Goal: Check status: Check status

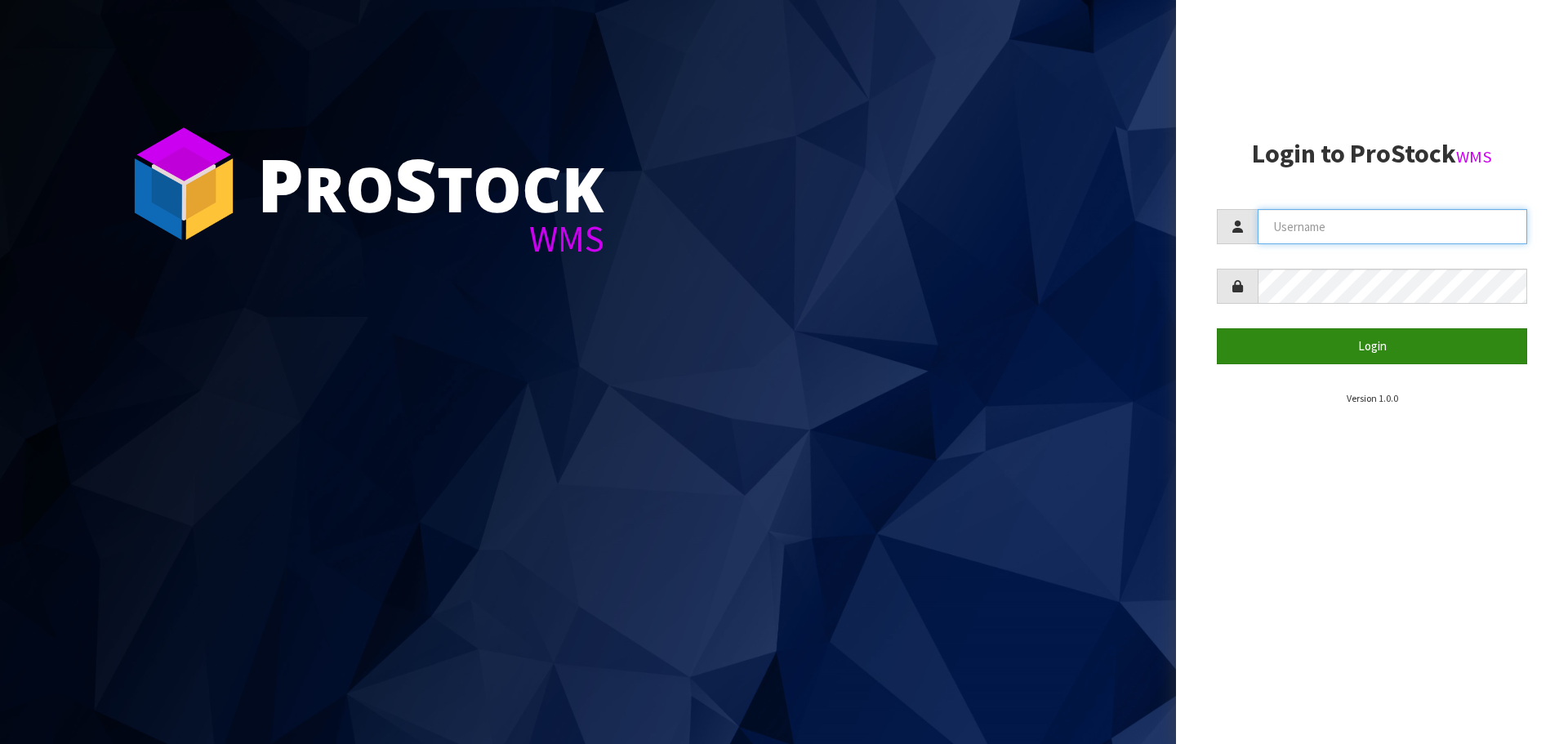
type input "[EMAIL_ADDRESS][DOMAIN_NAME]"
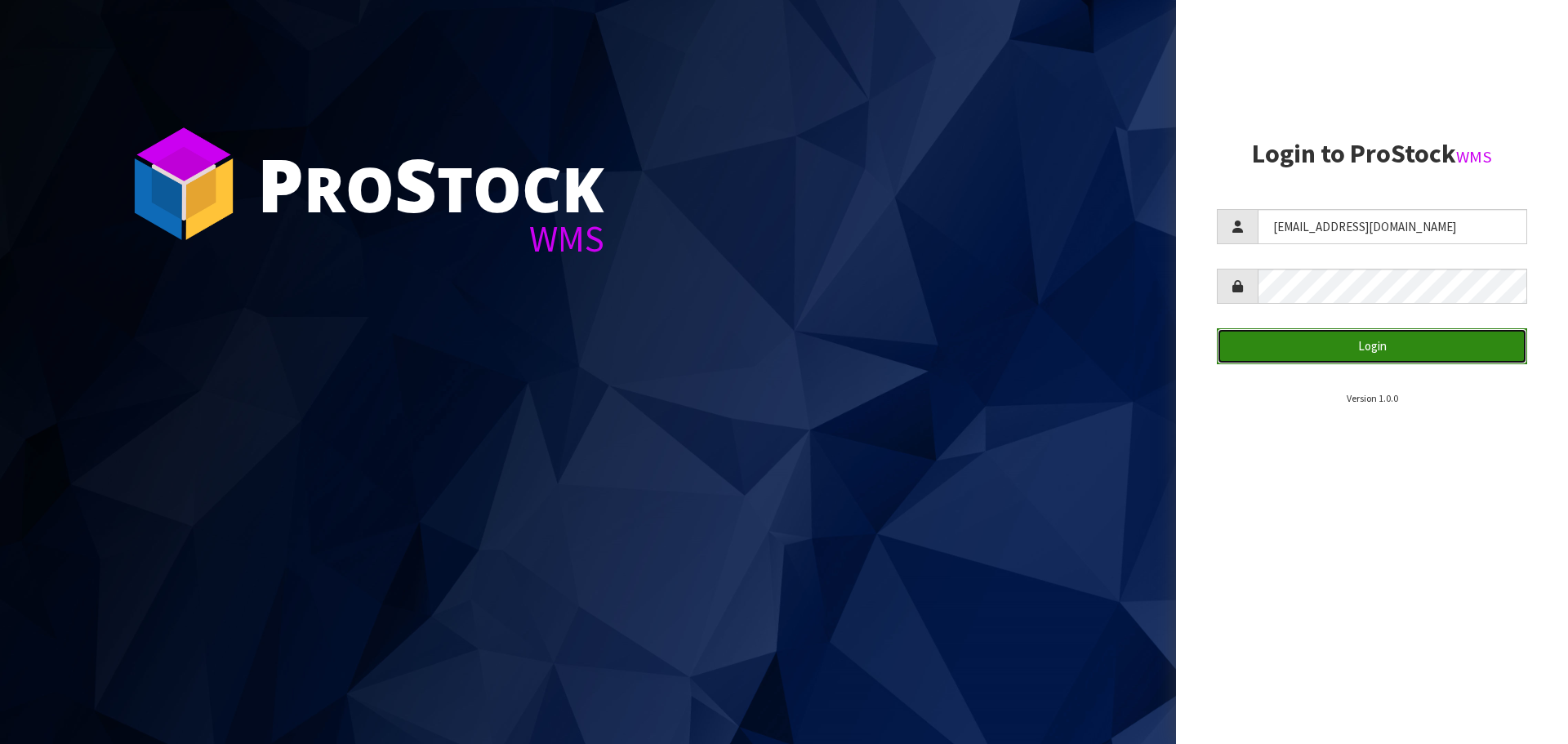
click at [1419, 340] on button "Login" at bounding box center [1372, 345] width 311 height 35
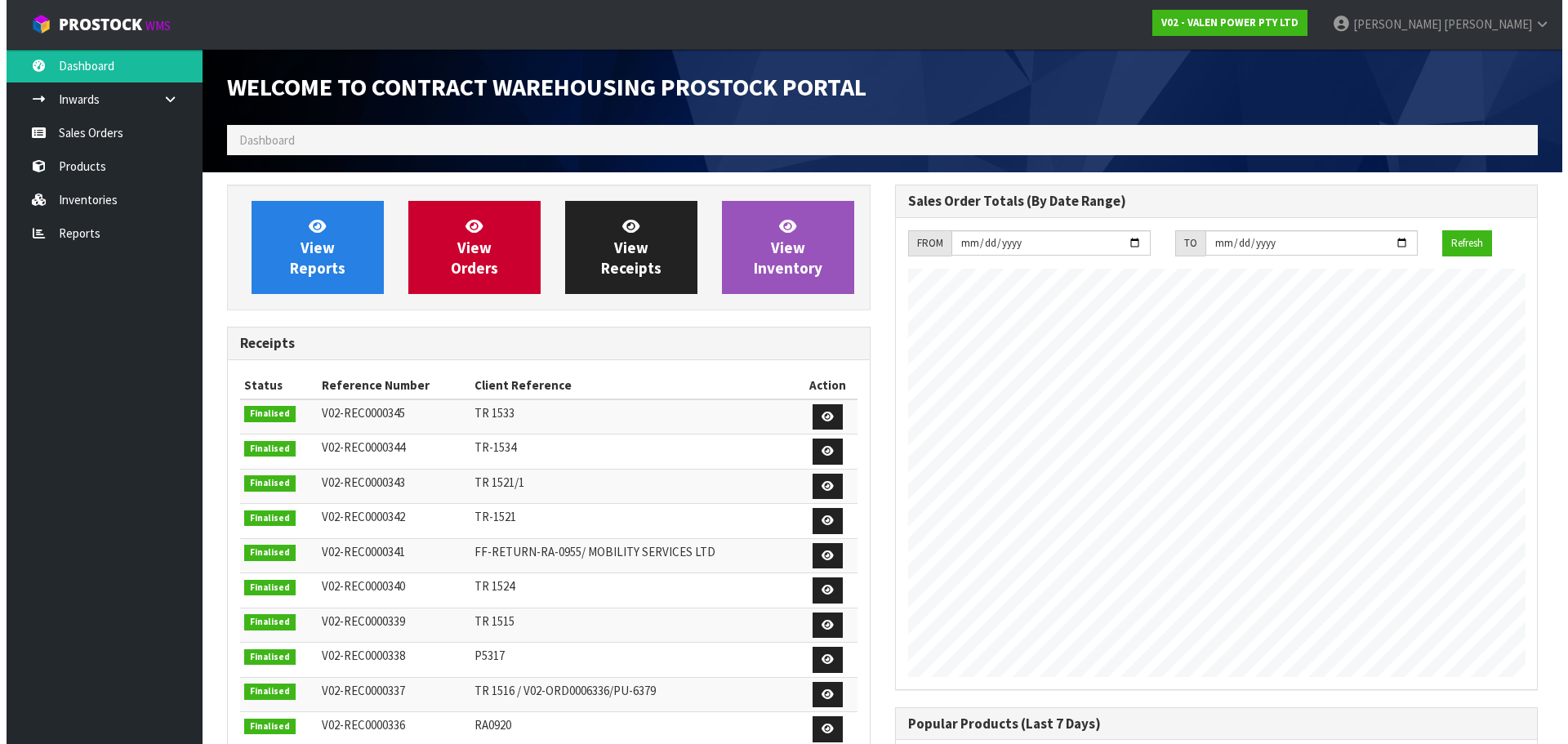
scroll to position [905, 667]
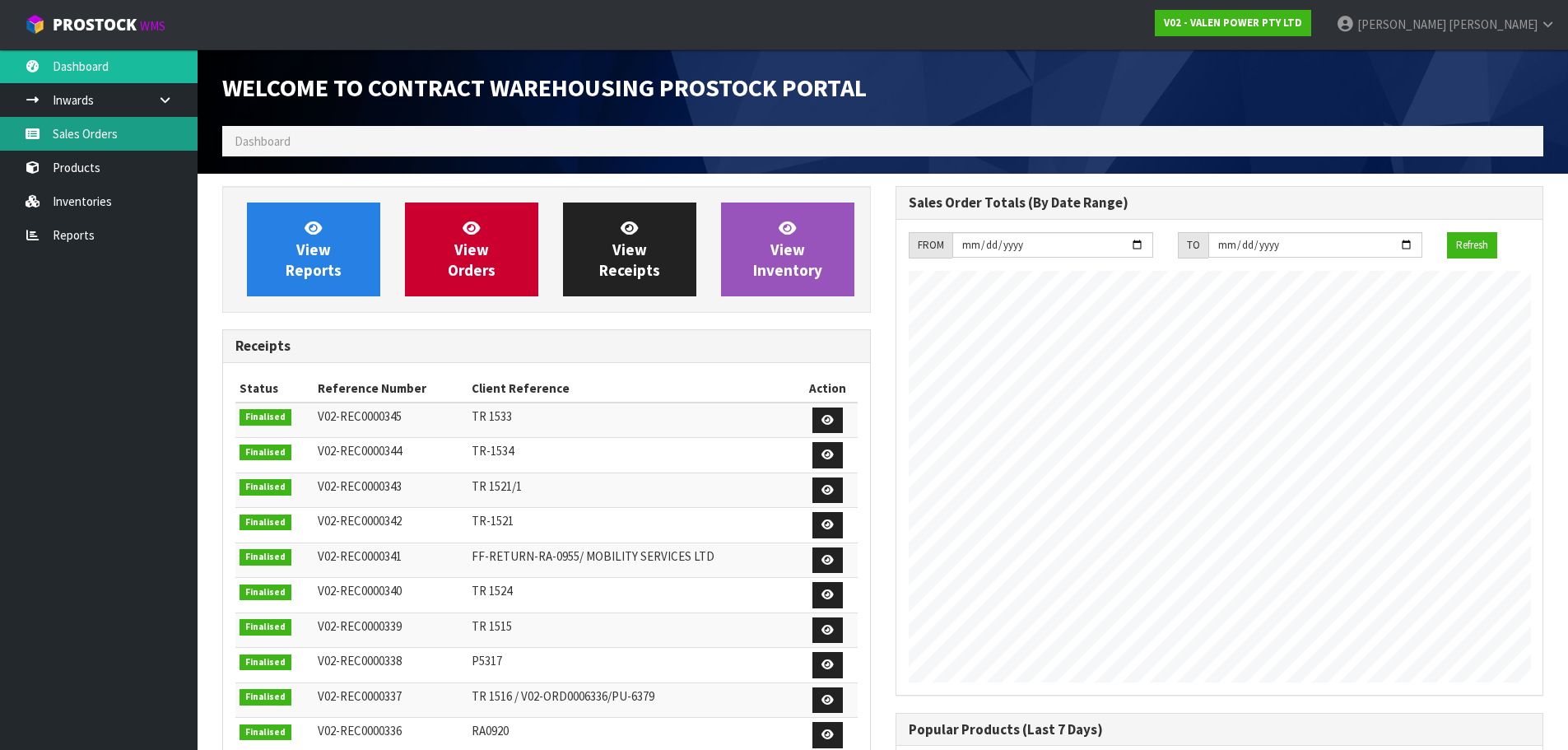
click at [75, 137] on link "Sales Orders" at bounding box center [99, 133] width 197 height 34
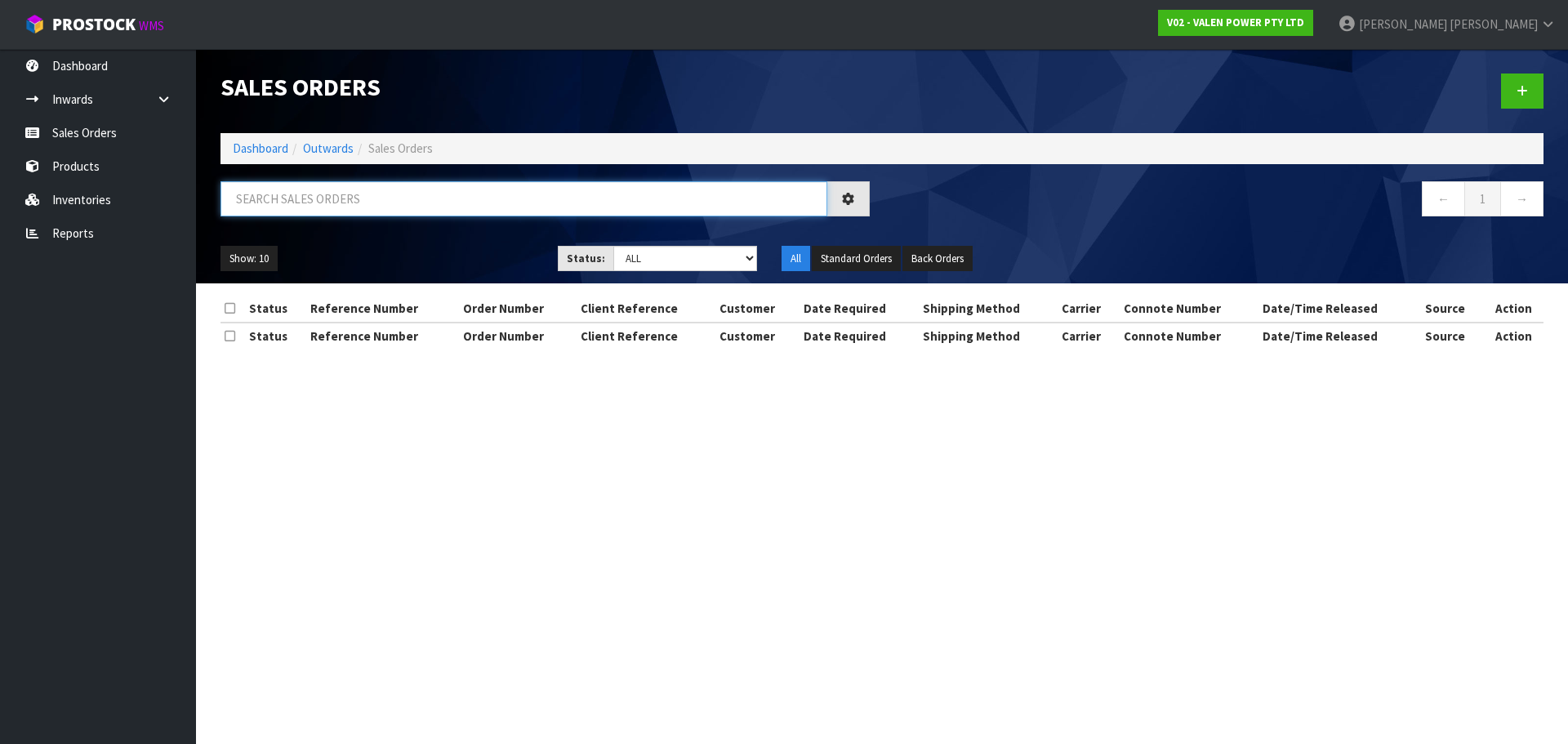
click at [233, 184] on input "text" at bounding box center [524, 198] width 607 height 35
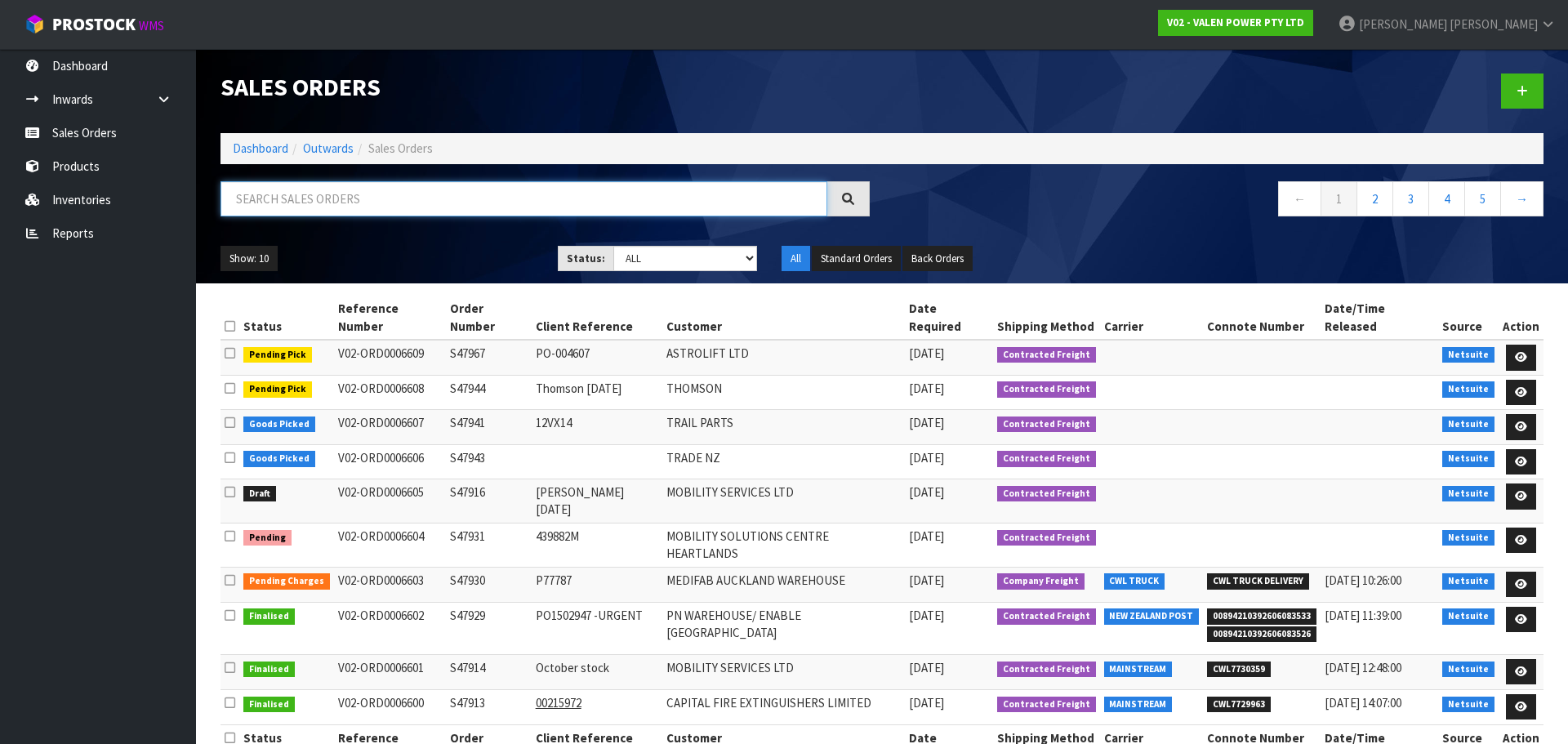
click at [259, 189] on input "text" at bounding box center [524, 198] width 607 height 35
paste input "S47967"
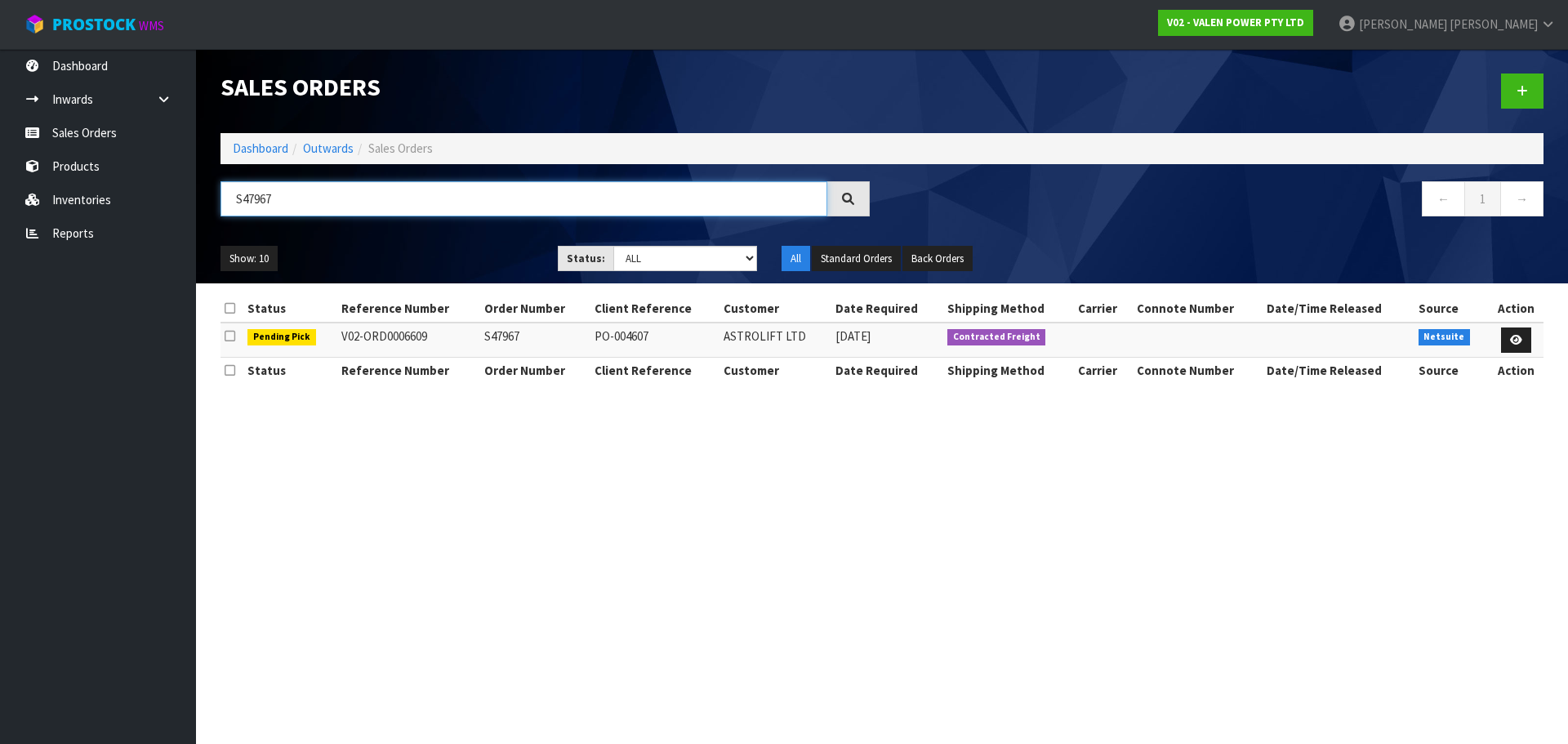
type input "S47967"
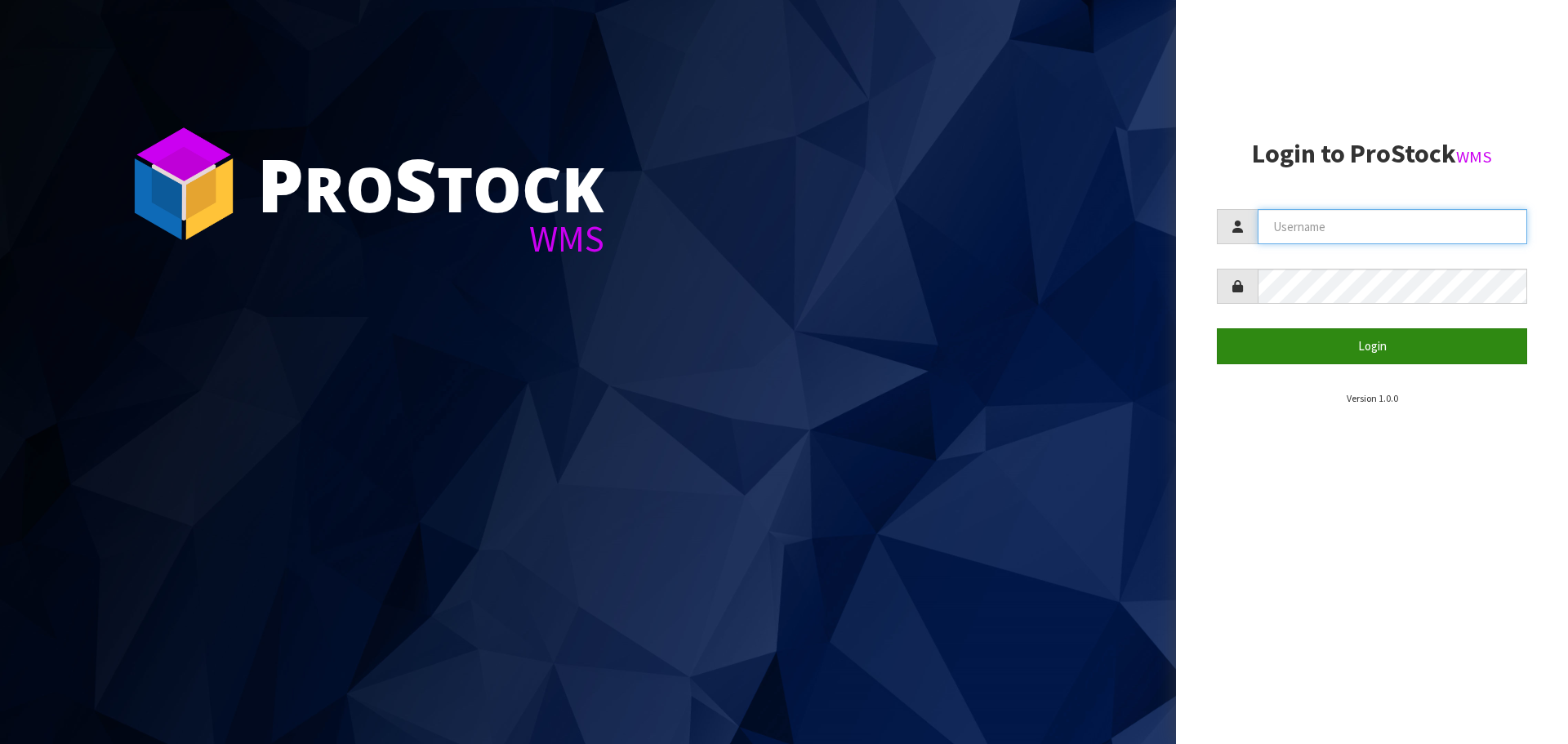
type input "[EMAIL_ADDRESS][DOMAIN_NAME]"
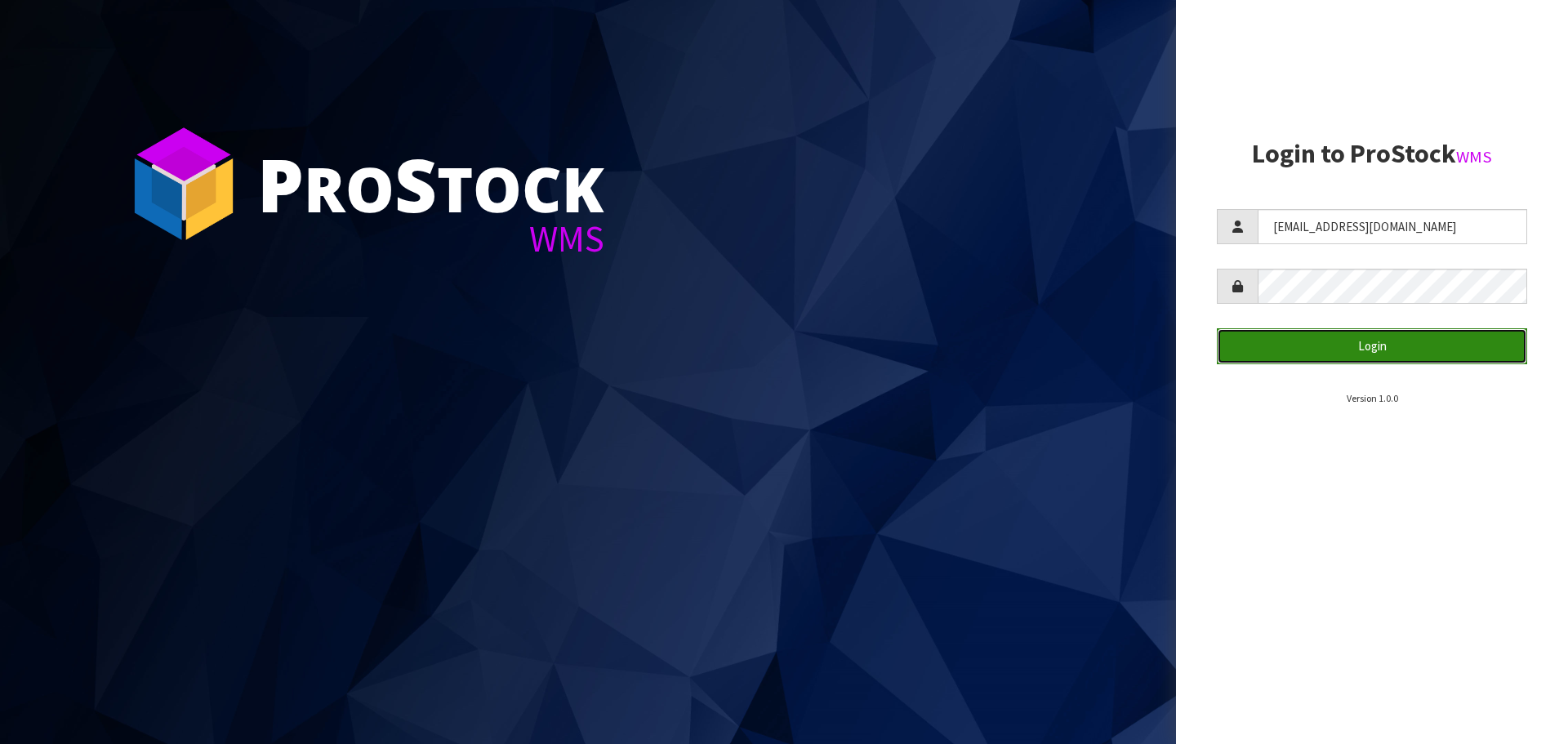
click at [1292, 345] on button "Login" at bounding box center [1372, 345] width 311 height 35
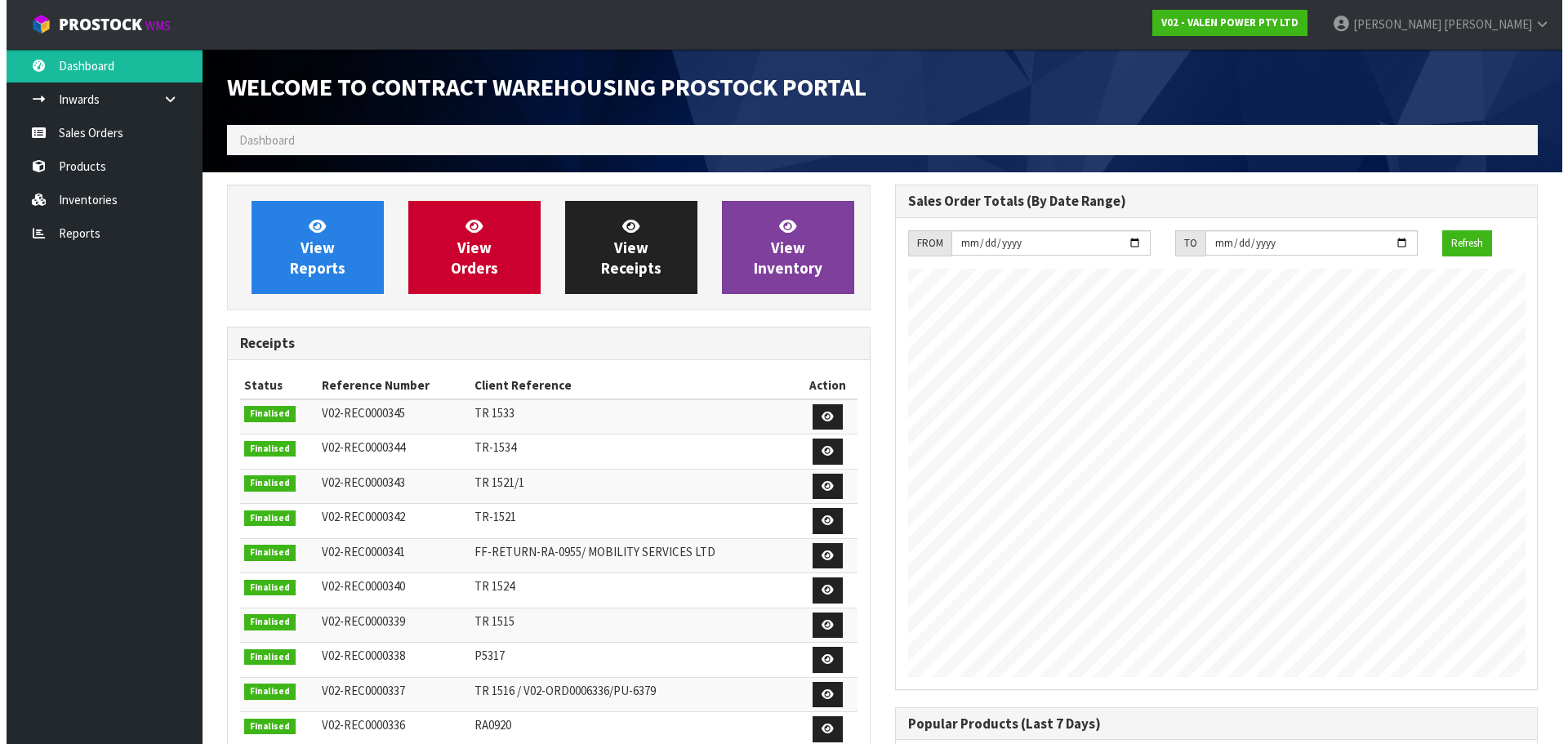
scroll to position [905, 667]
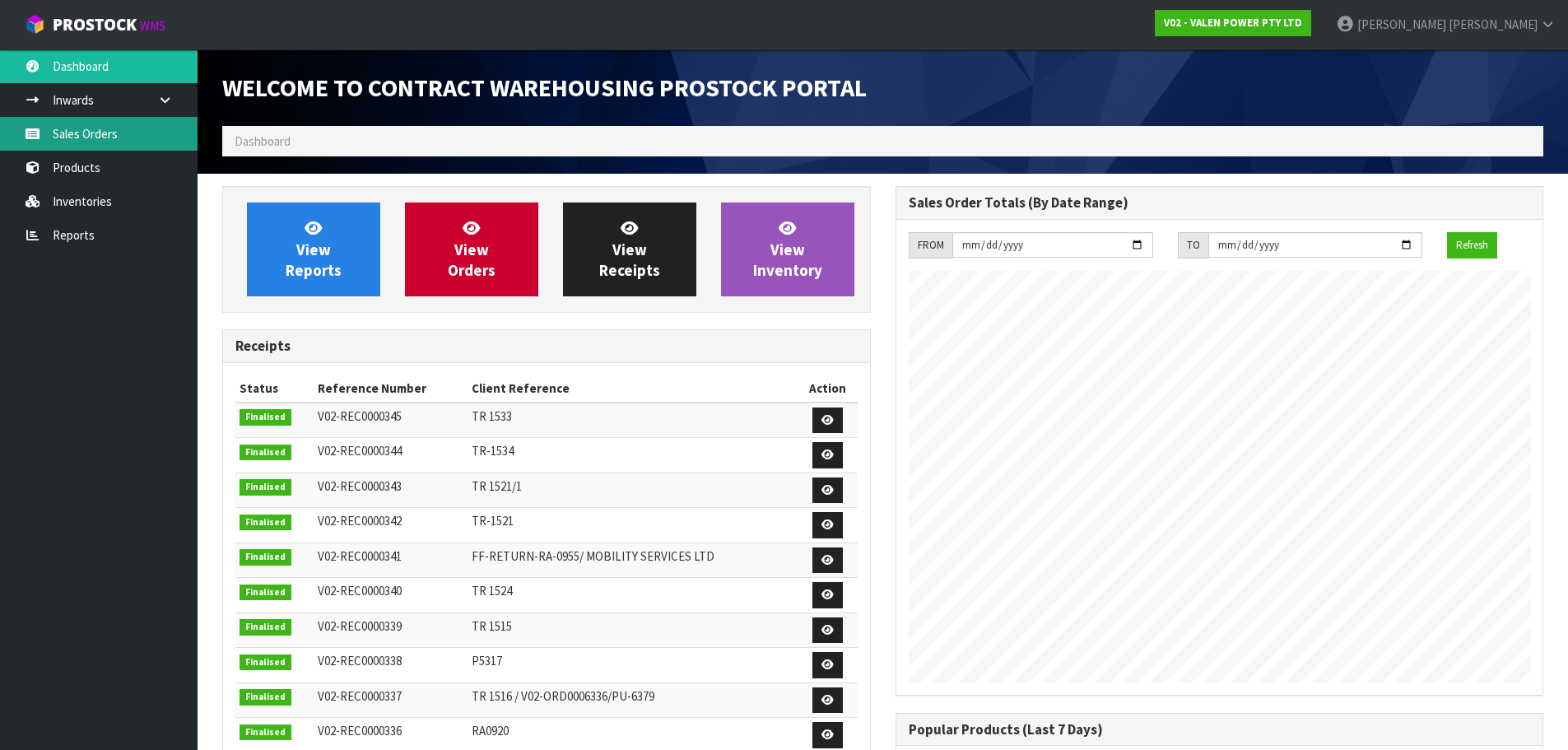
drag, startPoint x: 59, startPoint y: 138, endPoint x: 343, endPoint y: 152, distance: 284.3
click at [59, 138] on link "Sales Orders" at bounding box center [99, 133] width 197 height 34
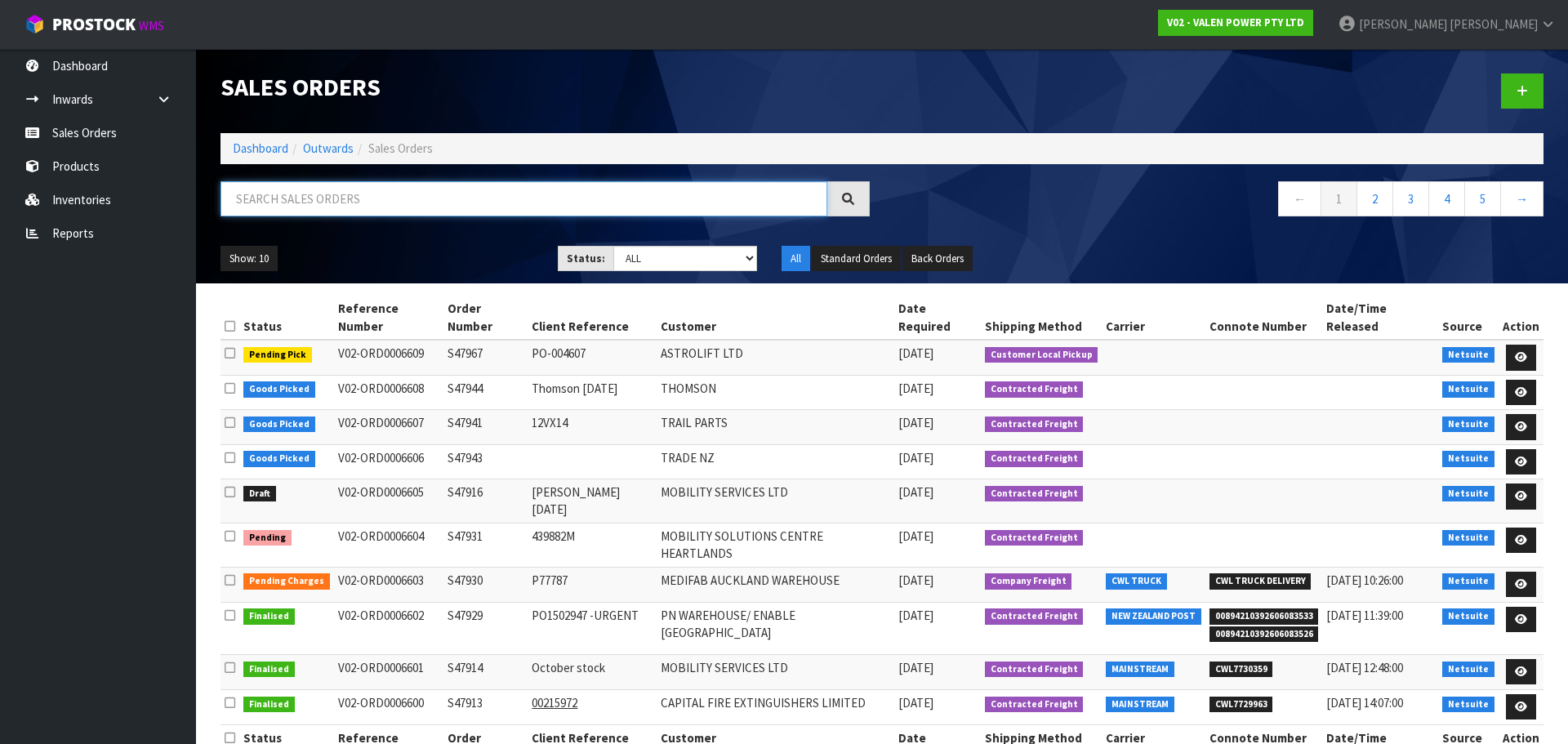
click at [384, 211] on input "text" at bounding box center [524, 198] width 607 height 35
paste input "[PERSON_NAME][EMAIL_ADDRESS][DOMAIN_NAME]"
type input "[PERSON_NAME][EMAIL_ADDRESS][DOMAIN_NAME]"
drag, startPoint x: 415, startPoint y: 202, endPoint x: 10, endPoint y: 197, distance: 405.0
click at [10, 197] on body "Toggle navigation ProStock WMS V02 - VALEN POWER PTY LTD [PERSON_NAME] Logout D…" at bounding box center [784, 372] width 1568 height 744
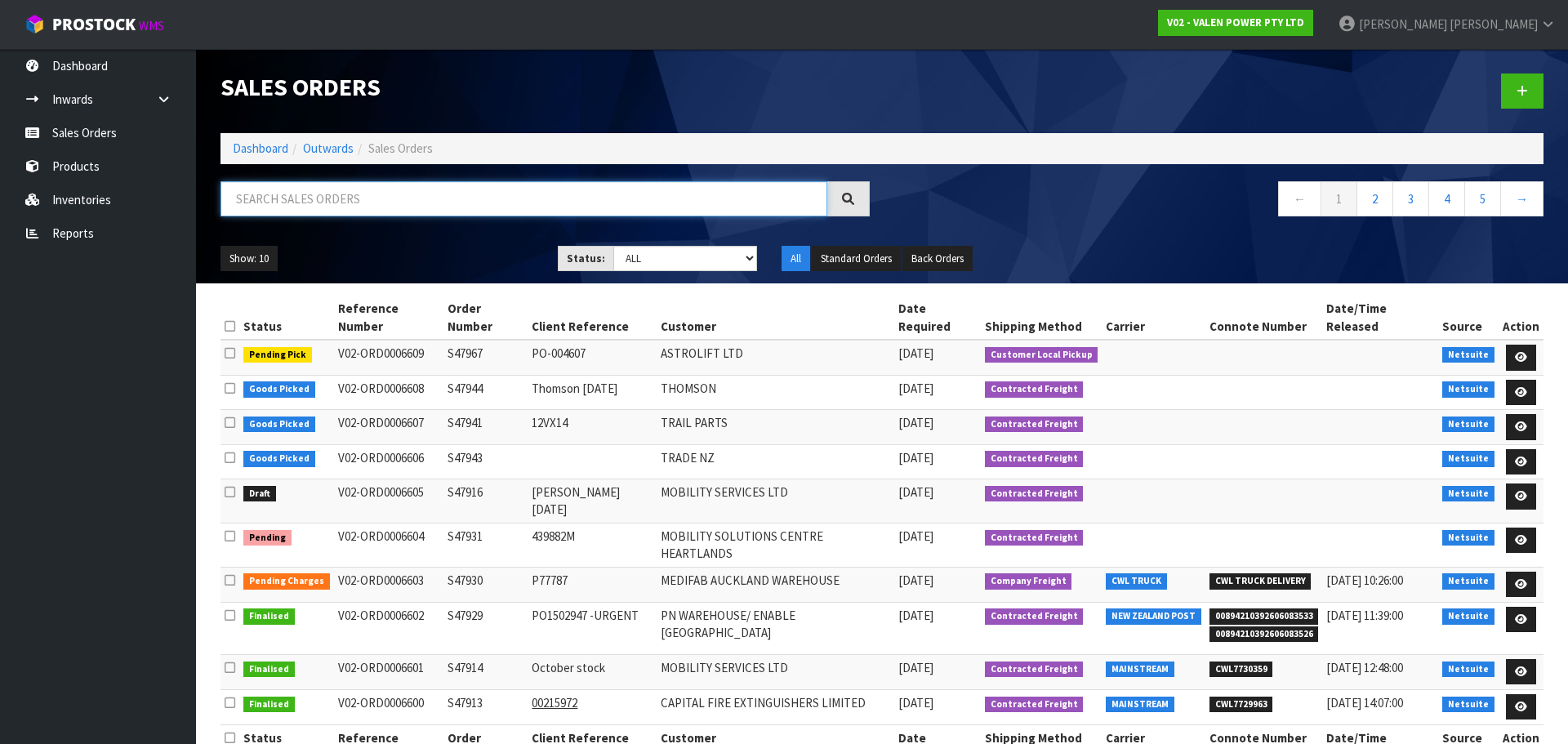
click at [328, 193] on input "text" at bounding box center [524, 198] width 607 height 35
paste input "ASTROLIFT"
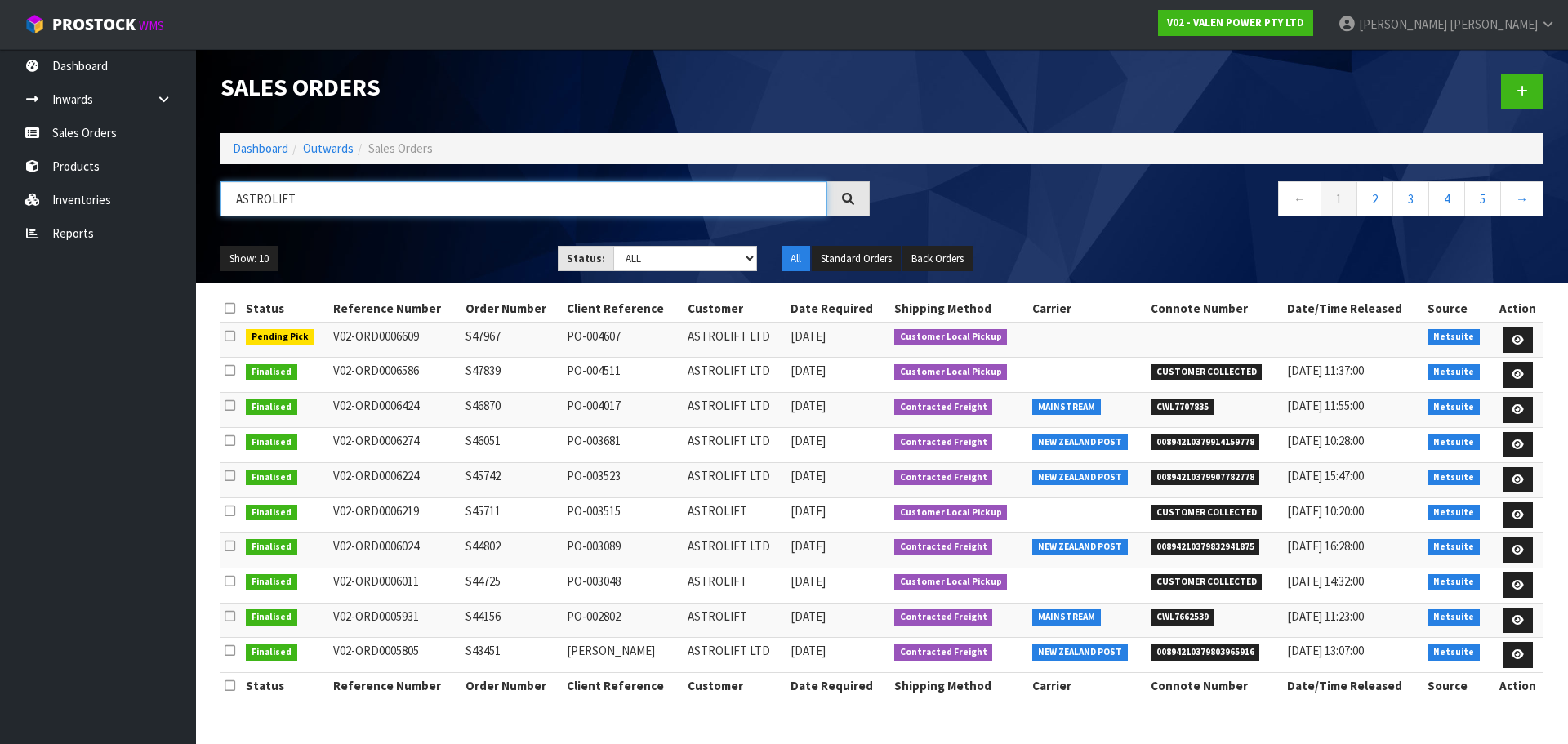
type input "ASTROLIFT"
click at [1523, 338] on link at bounding box center [1517, 341] width 30 height 26
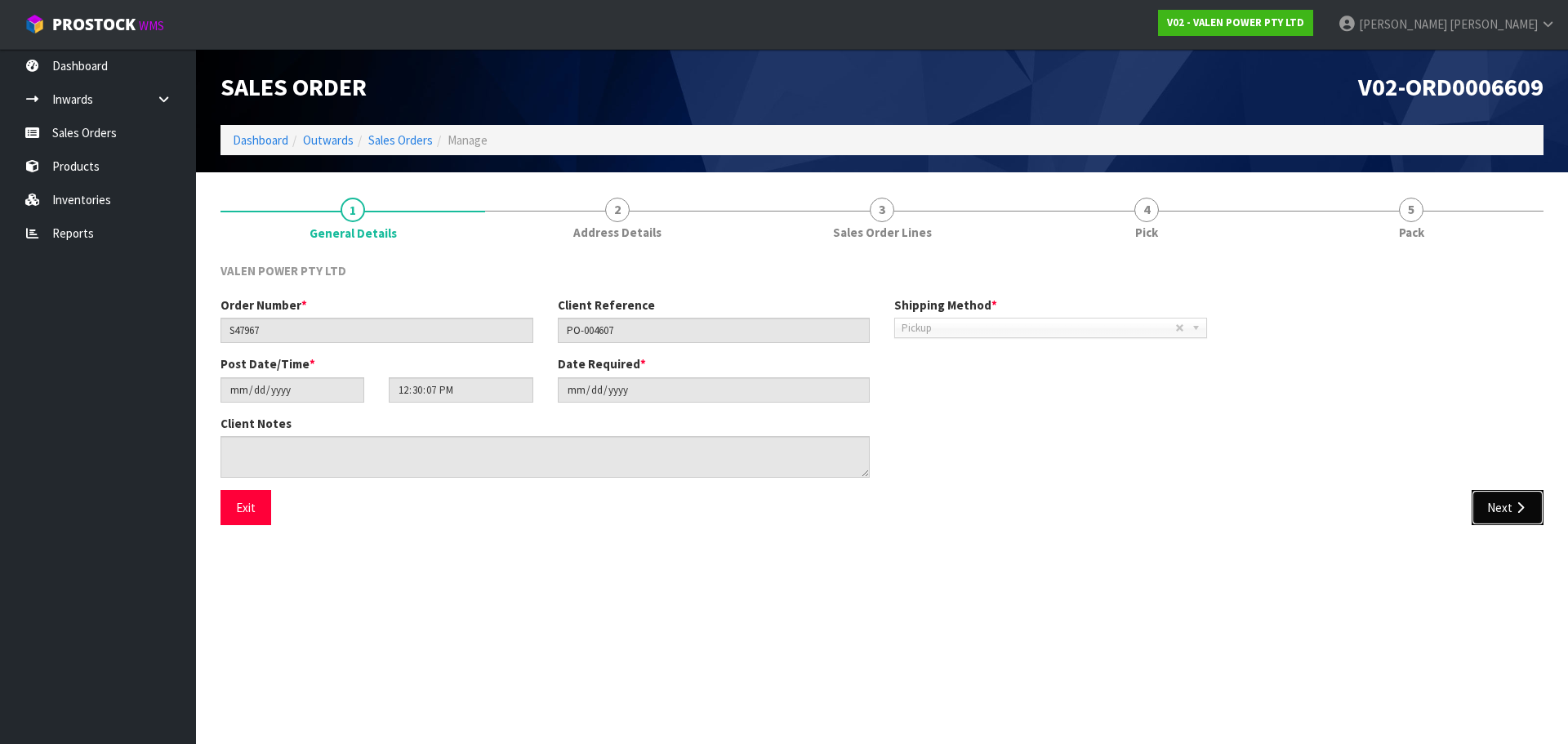
click at [1516, 506] on icon "button" at bounding box center [1520, 507] width 15 height 12
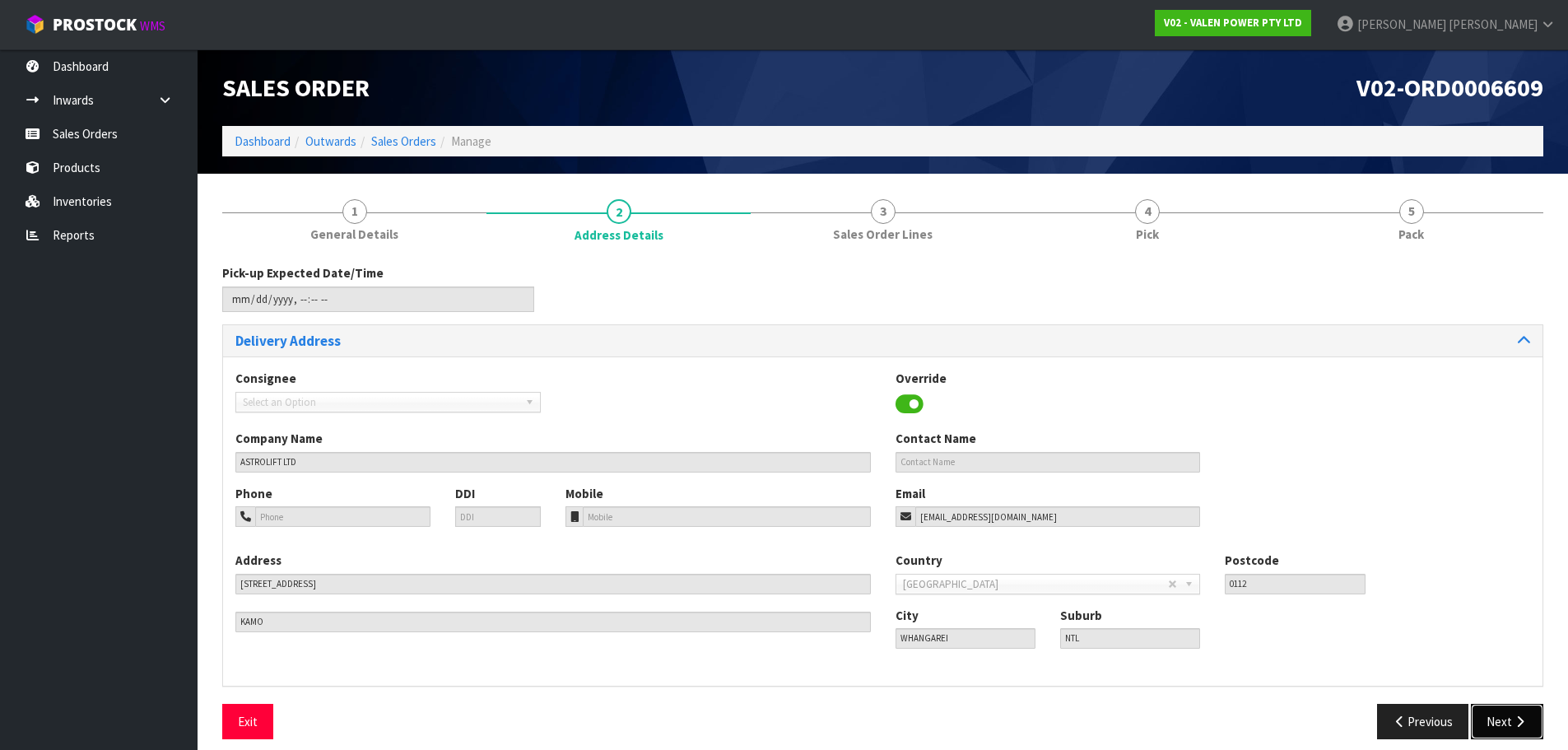
click at [1502, 719] on button "Next" at bounding box center [1507, 721] width 73 height 35
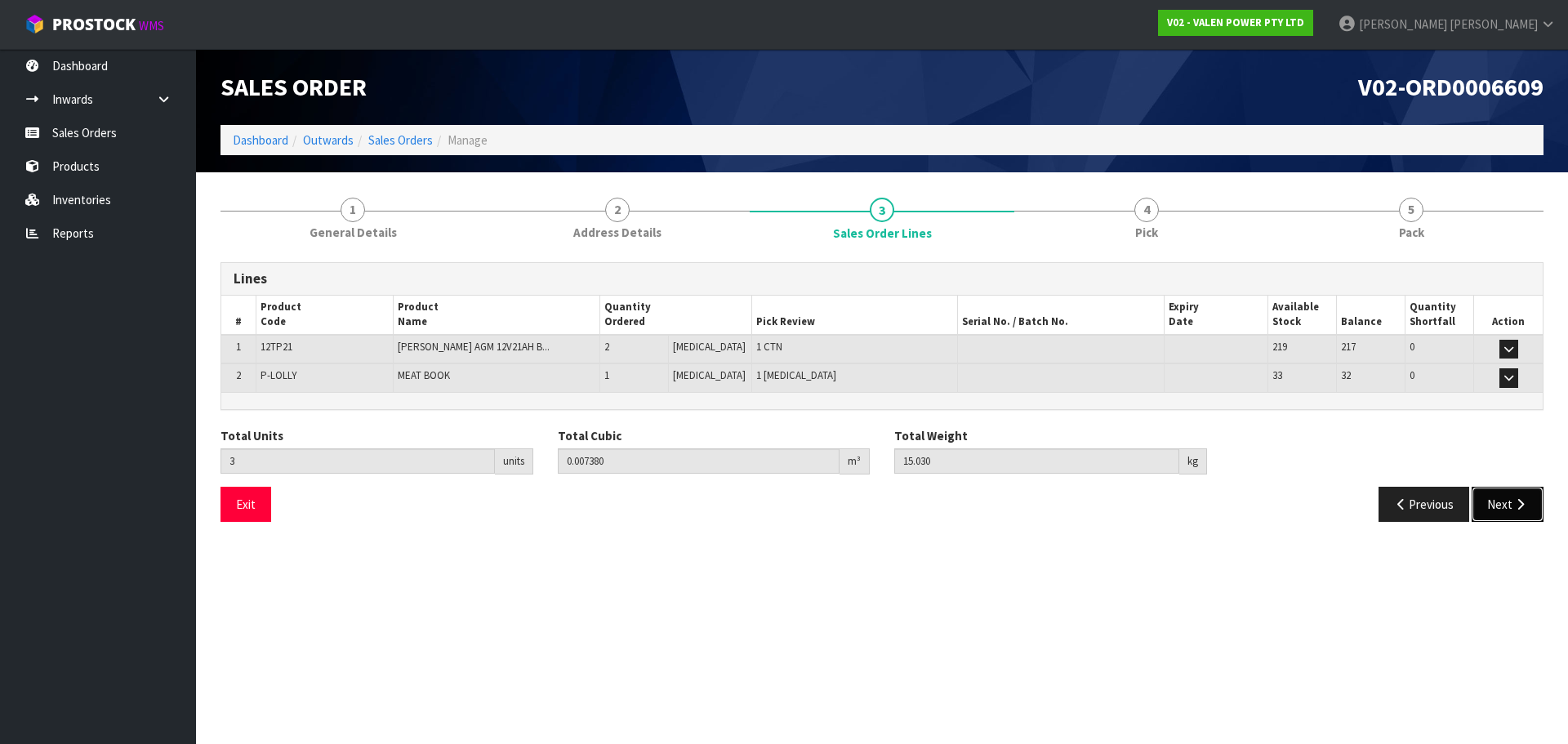
click at [1505, 501] on button "Next" at bounding box center [1507, 504] width 72 height 35
